Goal: Transaction & Acquisition: Obtain resource

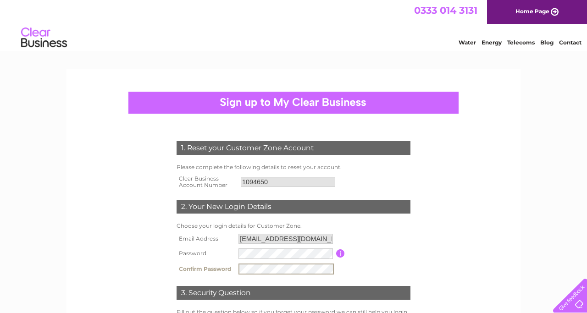
click at [399, 257] on td "Password must be at least 6 characters long" at bounding box center [379, 253] width 68 height 15
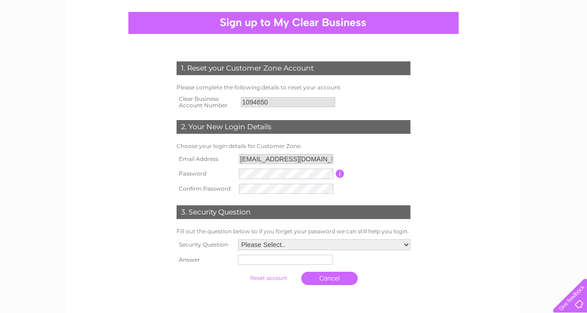
scroll to position [79, 0]
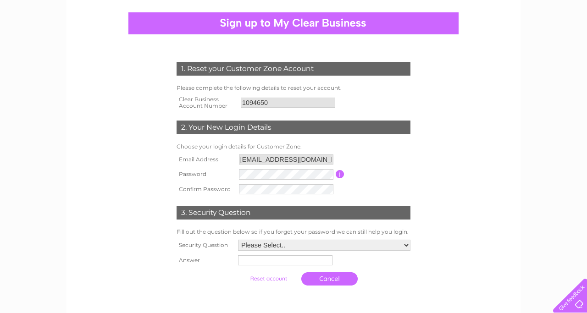
click at [286, 246] on select "Please Select.. In what town or city was your first job? In what town or city d…" at bounding box center [324, 245] width 172 height 11
select select "2"
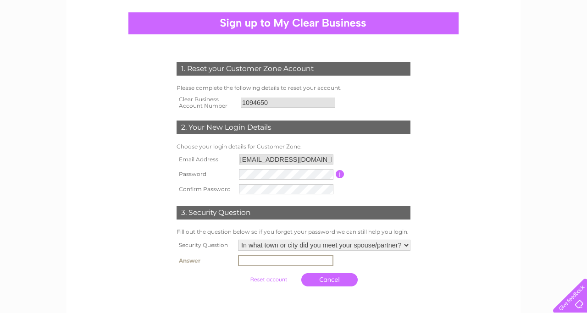
click at [296, 263] on input "text" at bounding box center [285, 261] width 95 height 11
type input "Inverness"
click at [388, 283] on td "Cancel" at bounding box center [324, 280] width 177 height 22
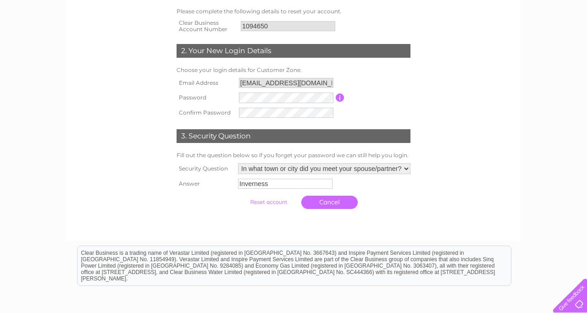
scroll to position [151, 0]
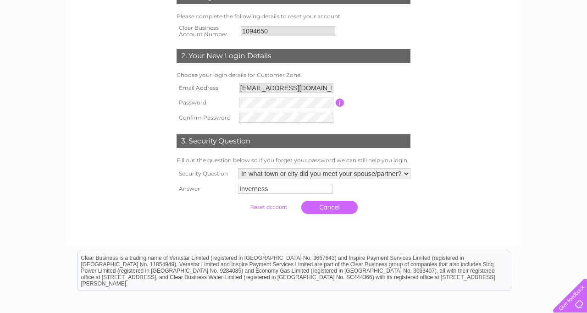
click at [272, 209] on input "submit" at bounding box center [268, 207] width 56 height 13
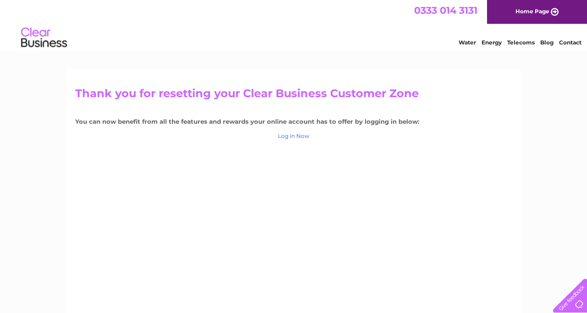
click at [293, 136] on link "Log in Now" at bounding box center [294, 136] width 32 height 7
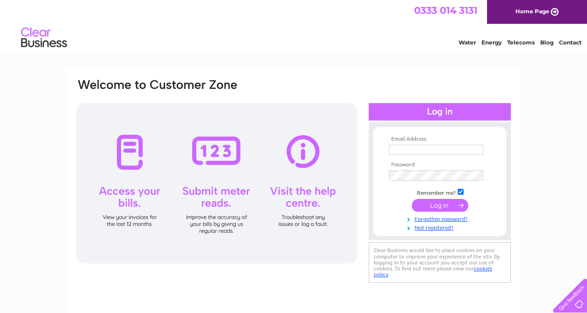
type input "[EMAIL_ADDRESS][DOMAIN_NAME]"
click at [438, 205] on input "submit" at bounding box center [440, 205] width 56 height 13
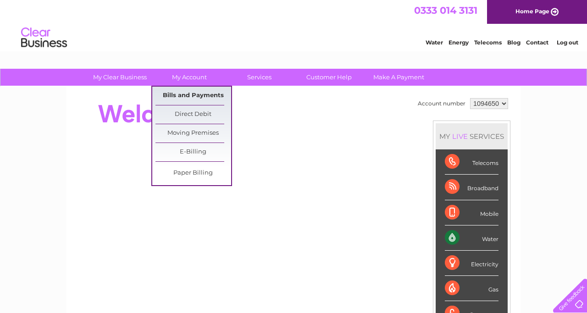
click at [189, 94] on link "Bills and Payments" at bounding box center [194, 96] width 76 height 18
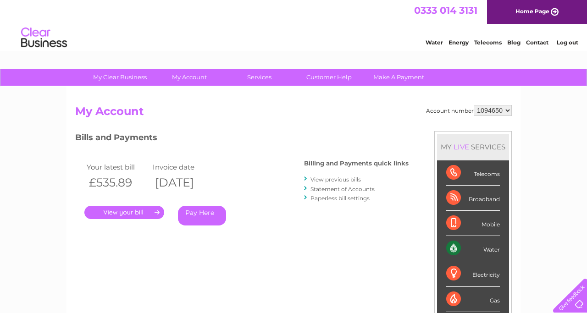
click at [129, 213] on link "." at bounding box center [124, 212] width 80 height 13
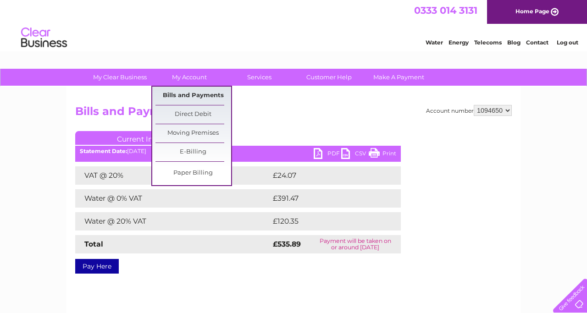
click at [196, 94] on link "Bills and Payments" at bounding box center [194, 96] width 76 height 18
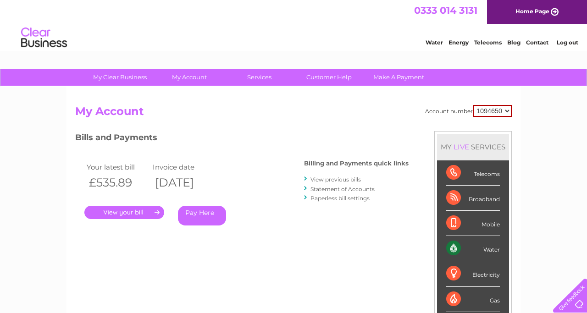
click at [345, 187] on link "Statement of Accounts" at bounding box center [343, 189] width 64 height 7
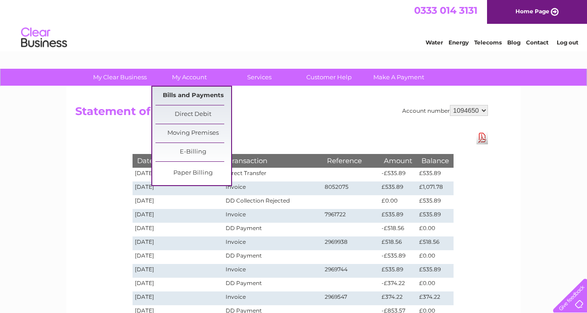
click at [187, 96] on link "Bills and Payments" at bounding box center [194, 96] width 76 height 18
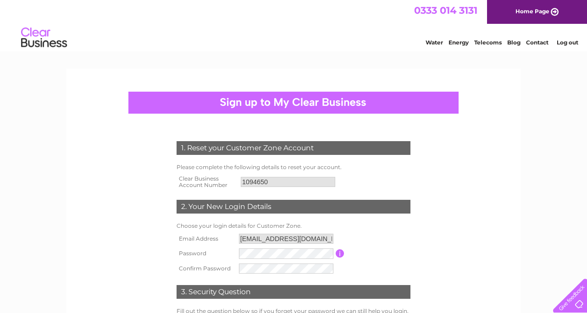
click at [293, 129] on td "Password must be at least 6 characters long" at bounding box center [379, 253] width 68 height 15
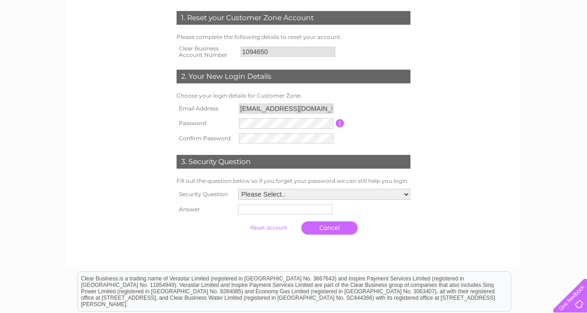
scroll to position [130, 0]
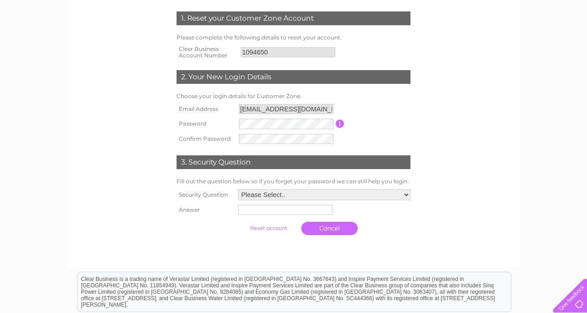
click at [293, 129] on select "Please Select.. In what town or city was your first job? In what town or city d…" at bounding box center [324, 194] width 172 height 11
select select "2"
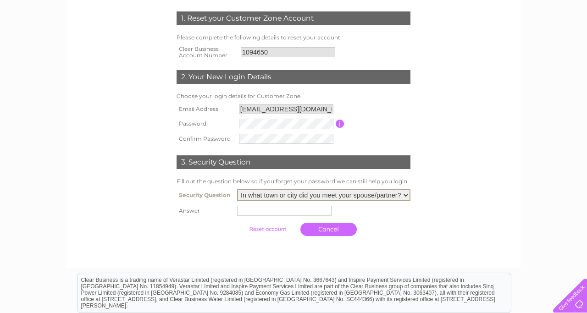
click at [293, 129] on input "text" at bounding box center [284, 211] width 95 height 10
type input "Inverness"
click at [276, 129] on input "submit" at bounding box center [268, 228] width 56 height 13
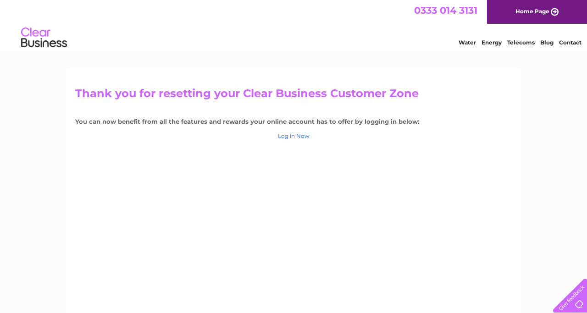
click at [296, 137] on link "Log in Now" at bounding box center [294, 136] width 32 height 7
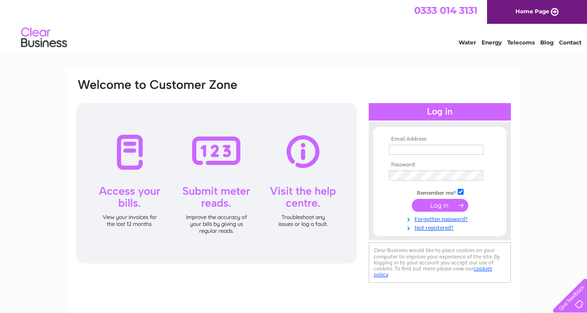
type input "[EMAIL_ADDRESS][DOMAIN_NAME]"
click at [435, 207] on input "submit" at bounding box center [440, 205] width 56 height 13
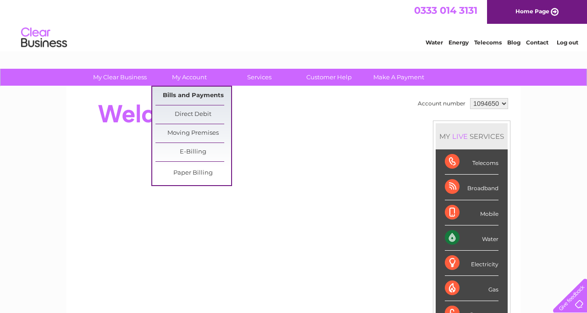
click at [194, 97] on link "Bills and Payments" at bounding box center [194, 96] width 76 height 18
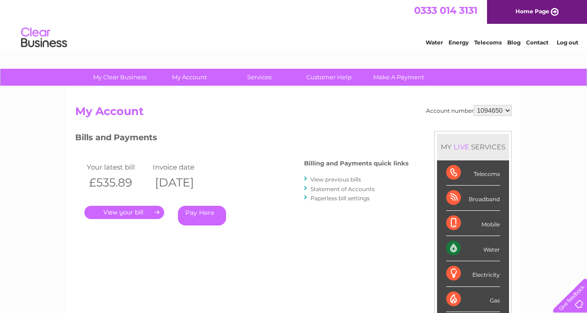
click at [137, 209] on link "." at bounding box center [124, 212] width 80 height 13
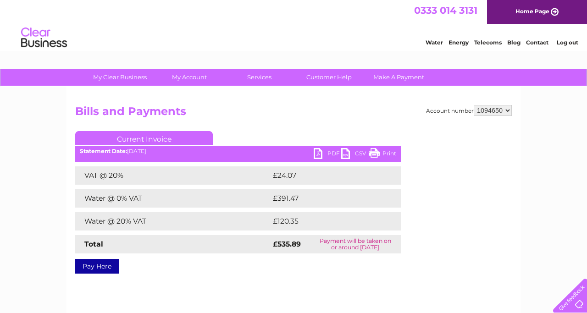
click at [328, 156] on link "PDF" at bounding box center [328, 154] width 28 height 13
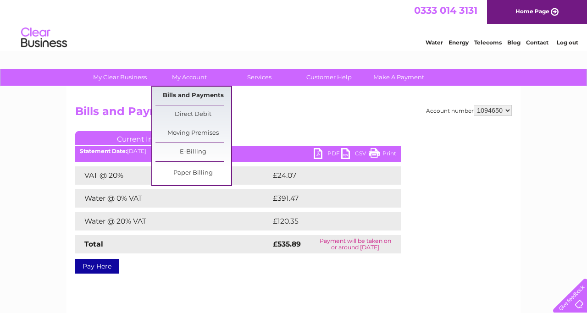
click at [177, 97] on link "Bills and Payments" at bounding box center [194, 96] width 76 height 18
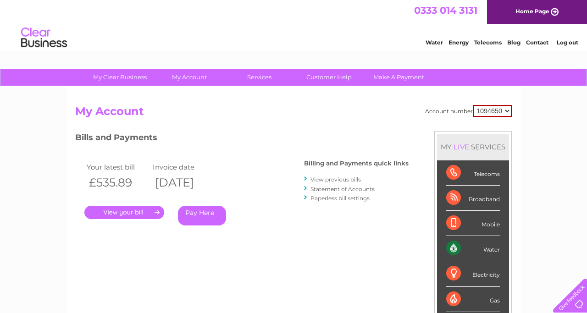
click at [345, 188] on link "Statement of Accounts" at bounding box center [343, 189] width 64 height 7
